Goal: Use online tool/utility: Utilize a website feature to perform a specific function

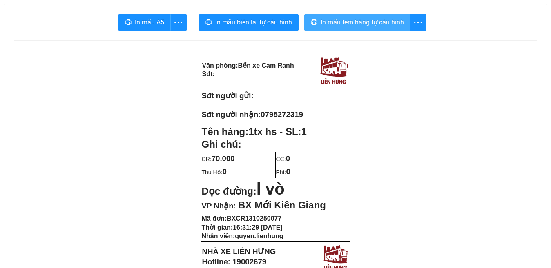
click at [357, 23] on span "In mẫu tem hàng tự cấu hình" at bounding box center [362, 22] width 83 height 10
click at [362, 27] on span "In mẫu tem hàng tự cấu hình" at bounding box center [362, 22] width 83 height 10
